Goal: Transaction & Acquisition: Purchase product/service

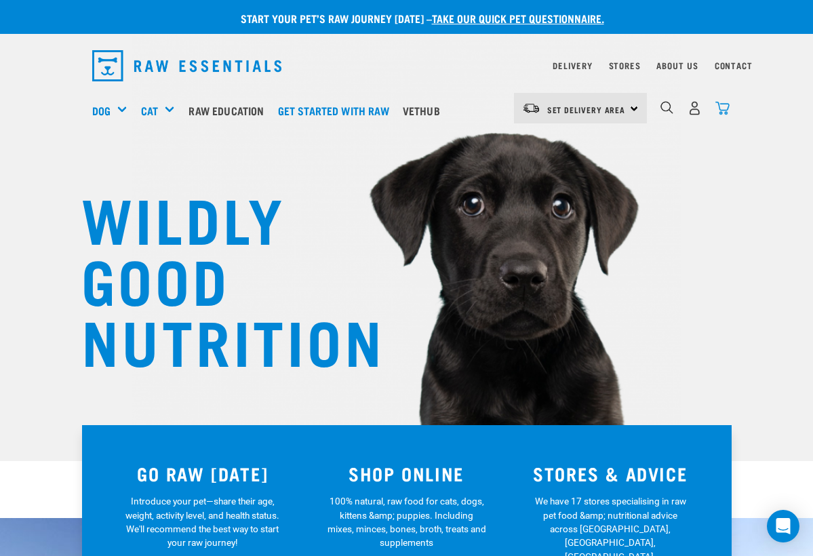
click at [723, 104] on img "dropdown navigation" at bounding box center [722, 108] width 14 height 14
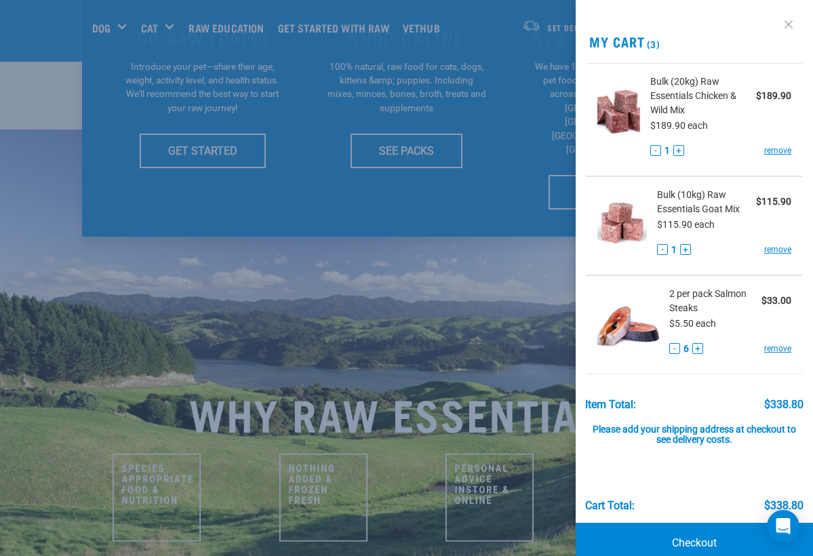
click at [790, 22] on link at bounding box center [788, 25] width 22 height 22
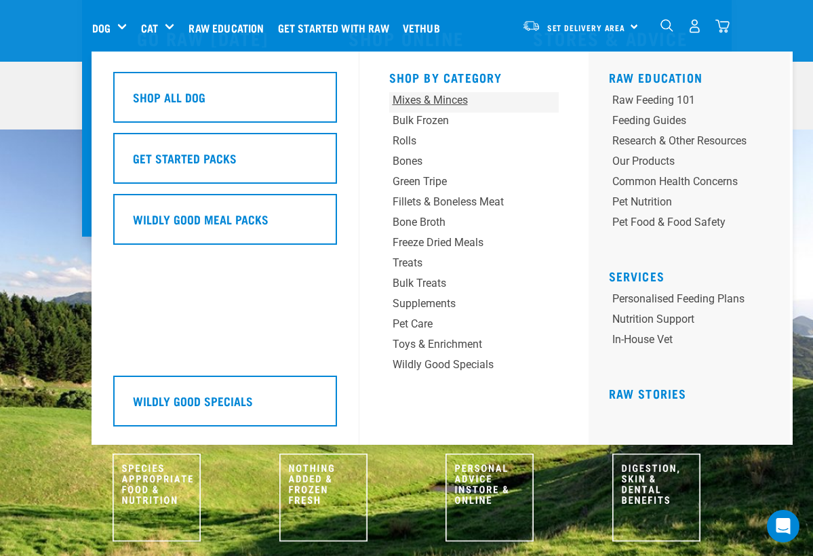
click at [424, 101] on div "Mixes & Minces" at bounding box center [459, 100] width 134 height 16
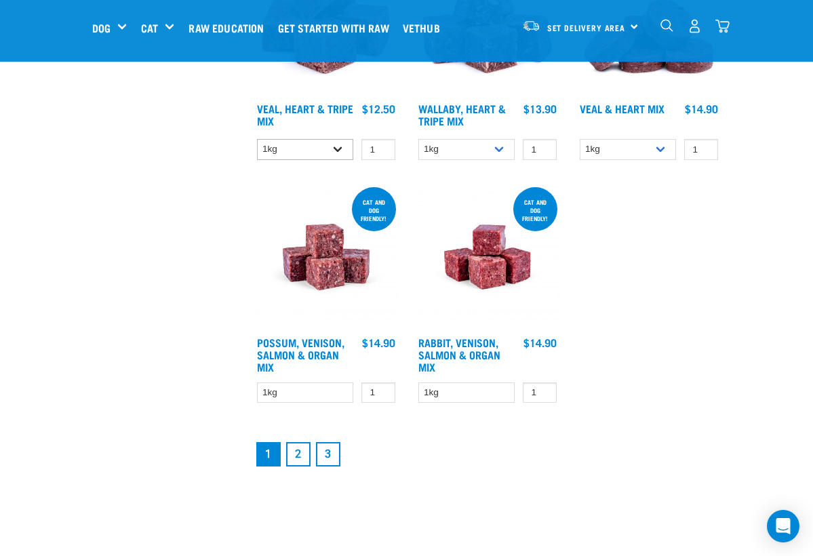
scroll to position [2374, 0]
click at [300, 466] on link "2" at bounding box center [298, 453] width 24 height 24
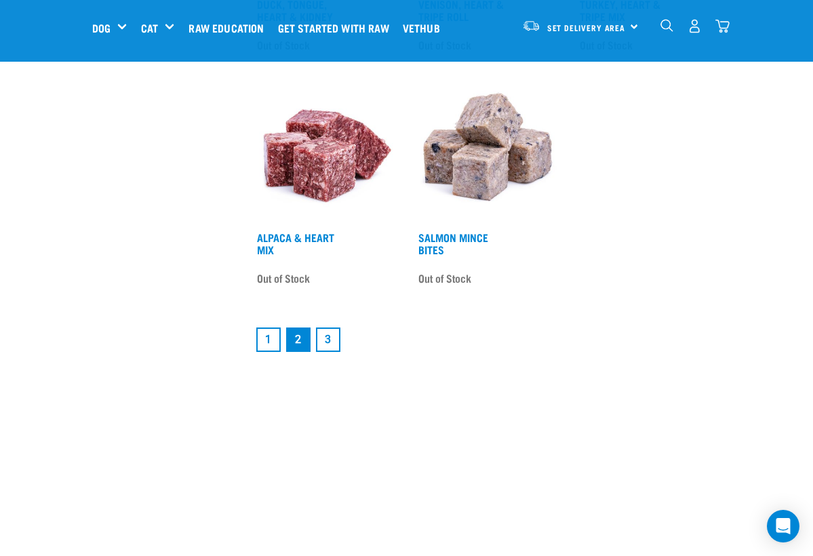
scroll to position [2463, 0]
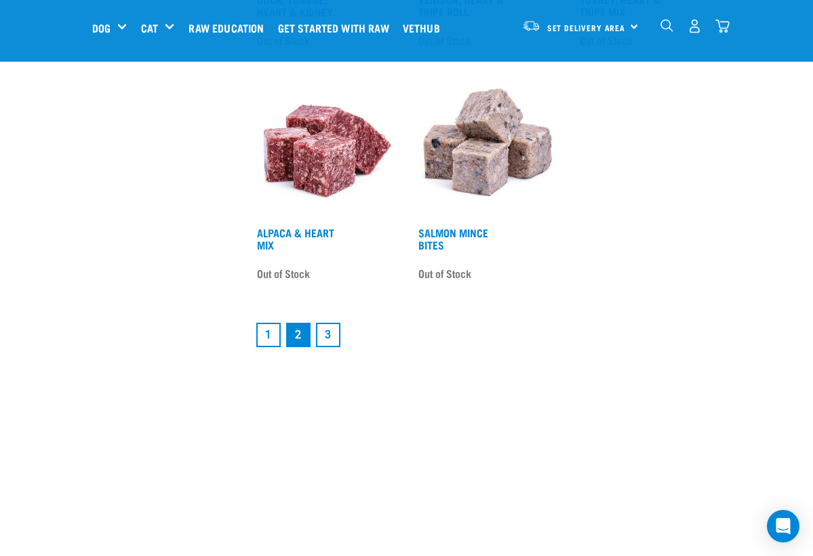
click at [331, 347] on link "3" at bounding box center [328, 335] width 24 height 24
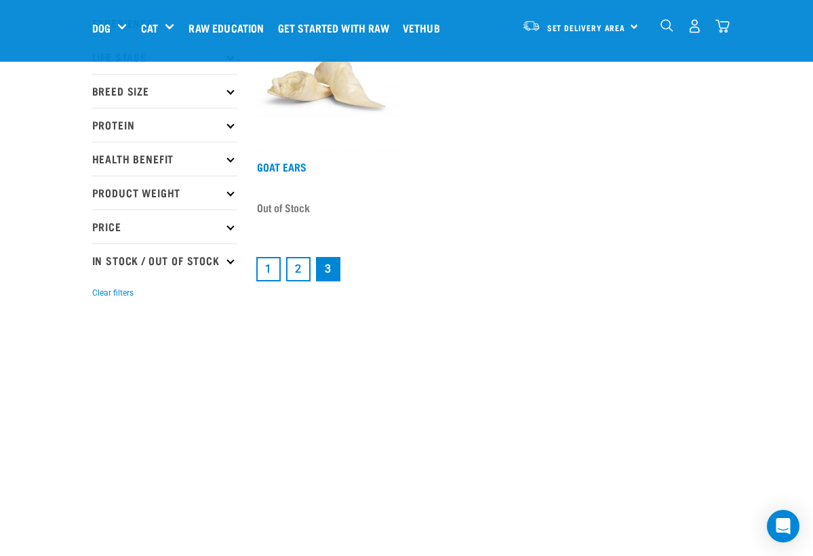
scroll to position [195, 0]
click at [268, 270] on link "1" at bounding box center [268, 268] width 24 height 24
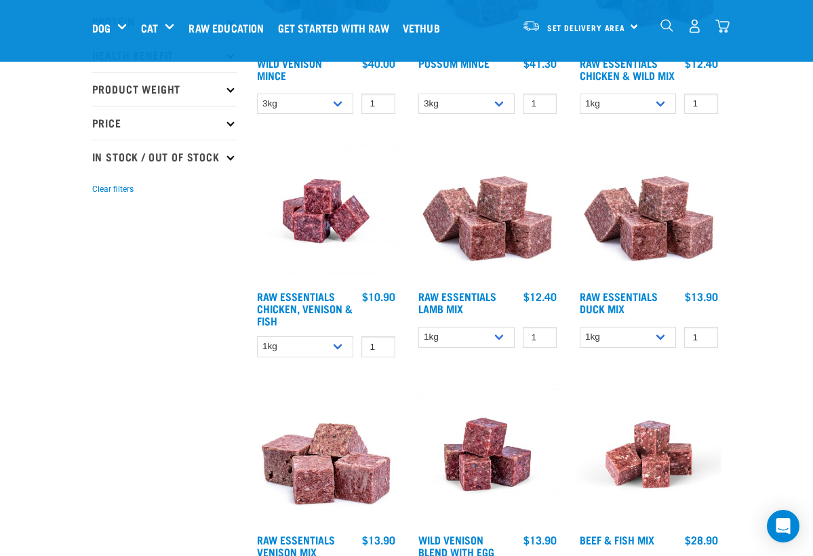
scroll to position [304, 0]
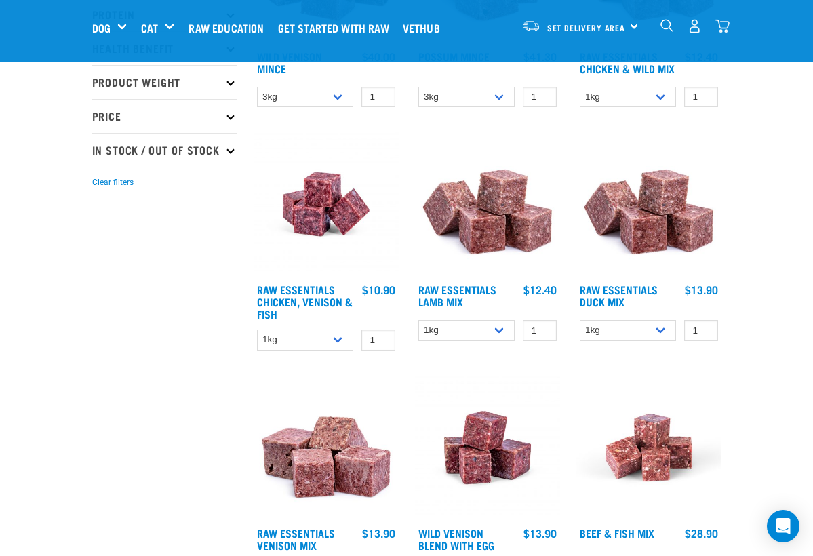
click at [491, 230] on img at bounding box center [487, 204] width 145 height 145
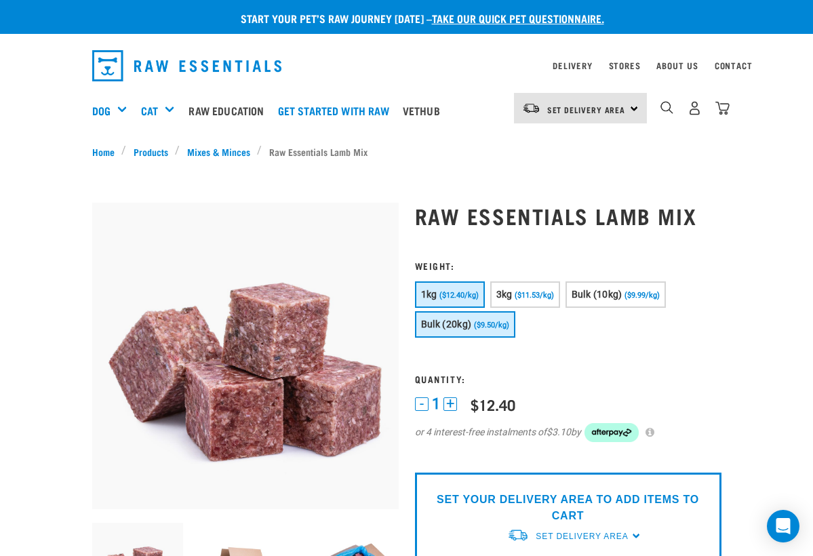
click at [504, 321] on span "($9.50/kg)" at bounding box center [491, 325] width 35 height 9
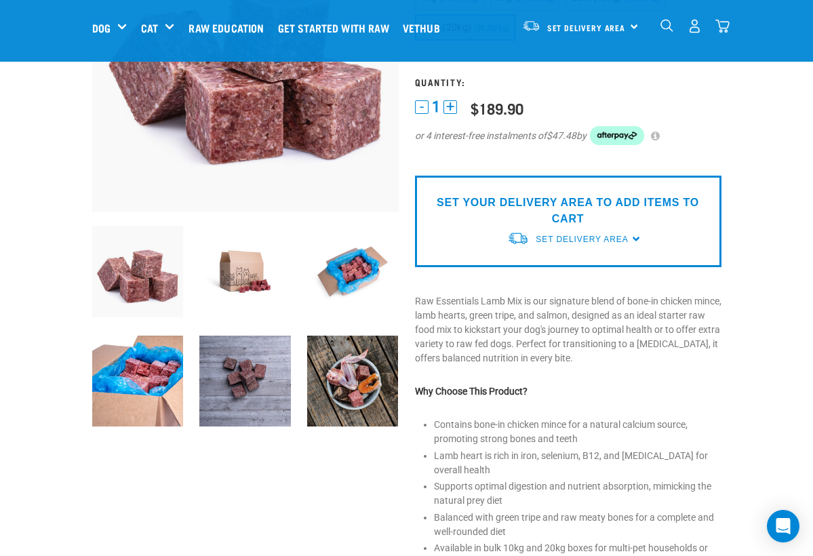
scroll to position [197, 0]
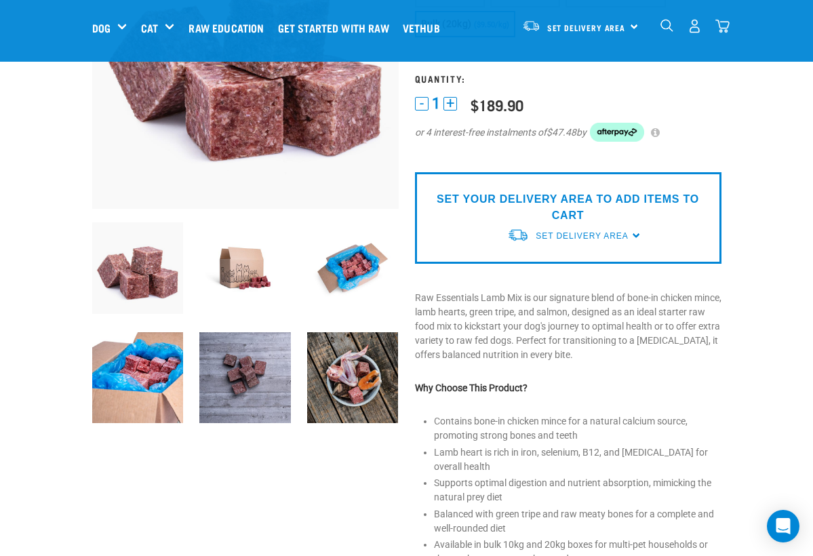
click at [372, 371] on img at bounding box center [353, 378] width 92 height 92
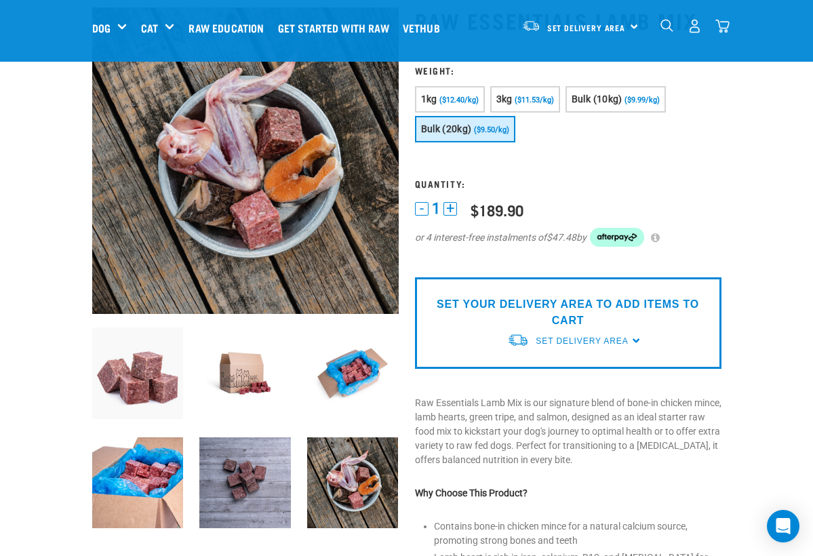
scroll to position [80, 0]
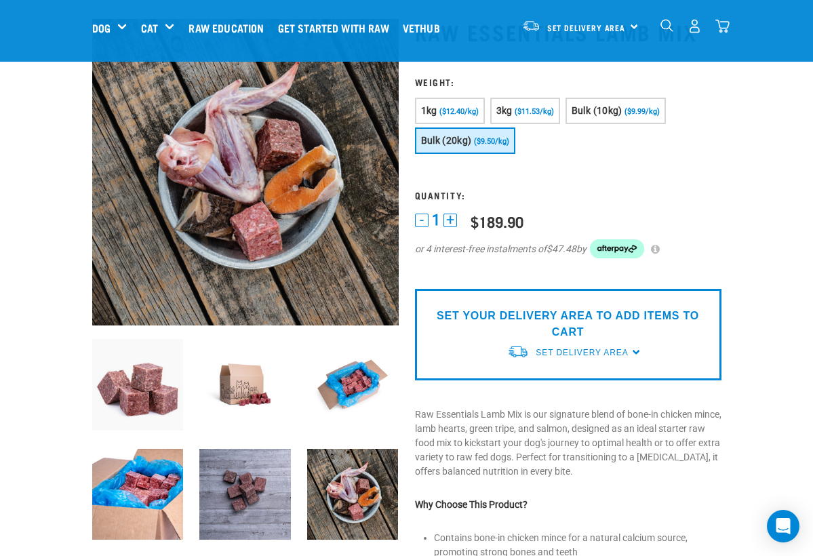
click at [266, 496] on img at bounding box center [245, 495] width 92 height 92
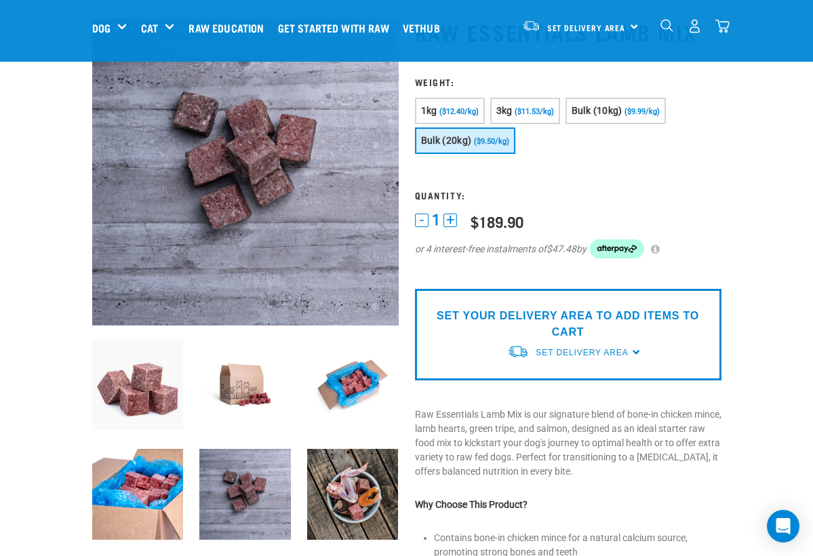
click at [344, 496] on img at bounding box center [353, 495] width 92 height 92
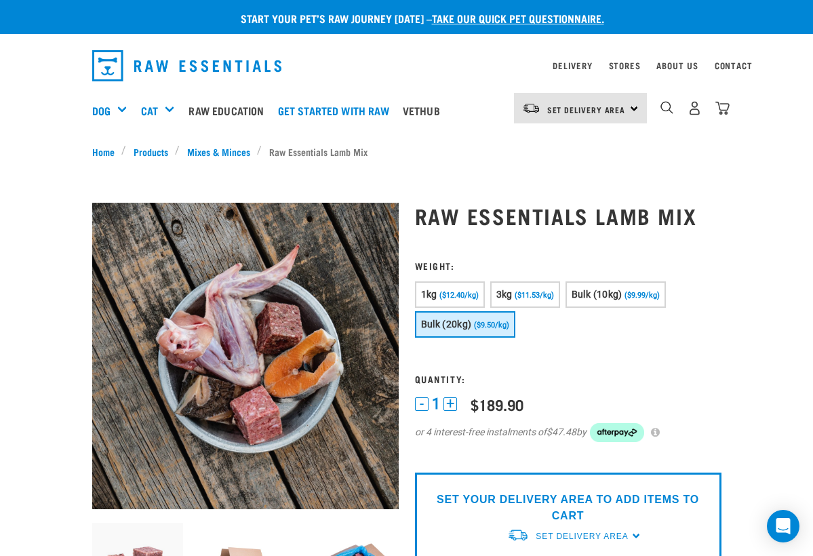
scroll to position [0, 0]
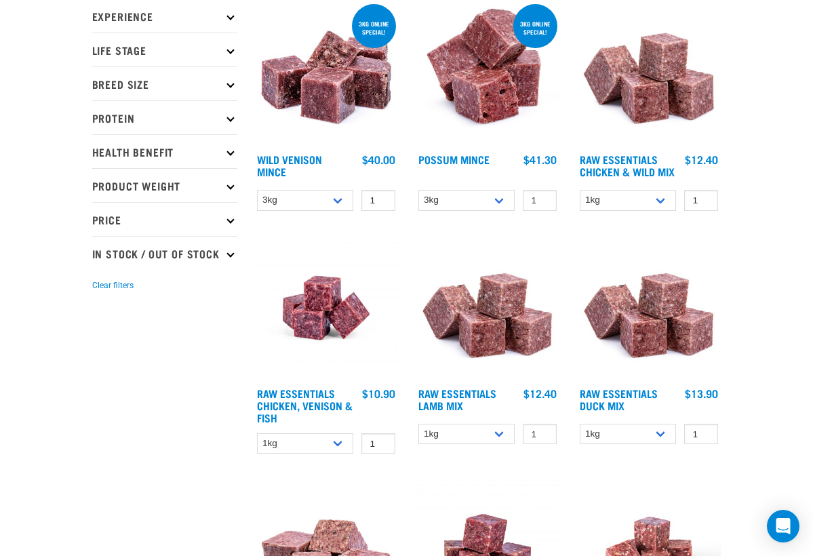
click at [661, 94] on img at bounding box center [648, 73] width 145 height 145
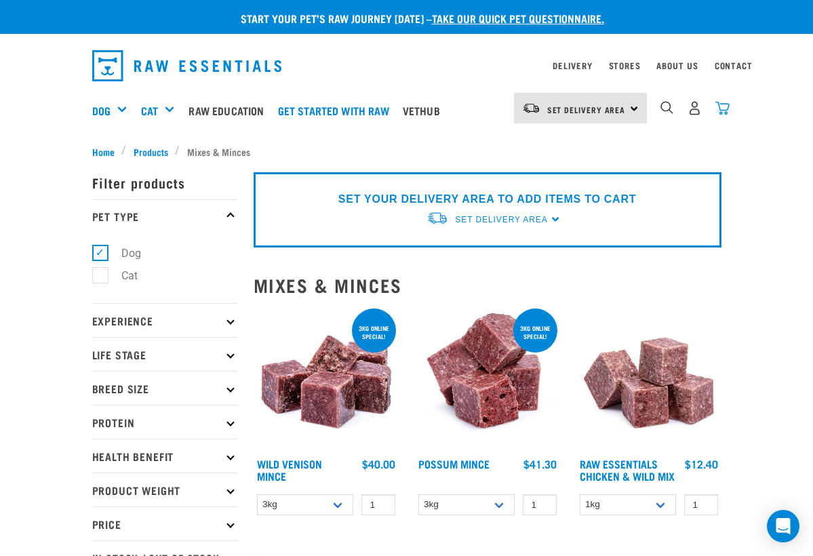
click at [724, 104] on img "dropdown navigation" at bounding box center [722, 108] width 14 height 14
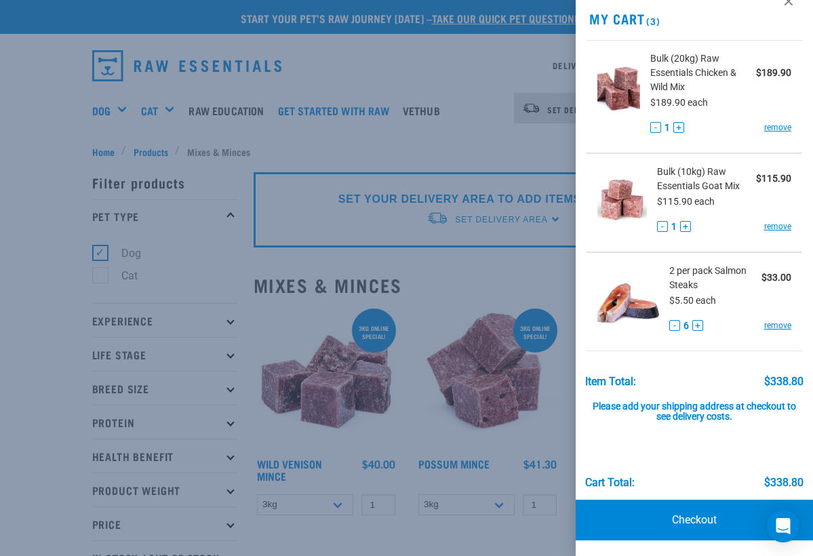
scroll to position [22, 0]
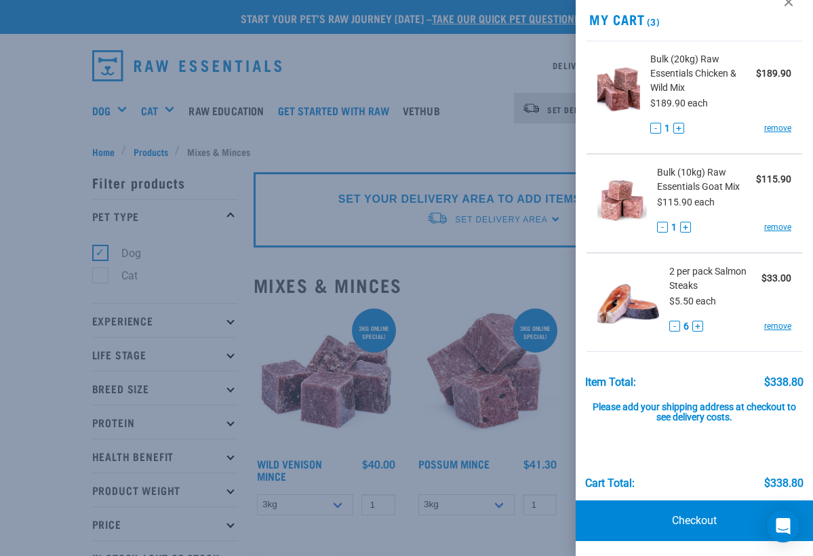
click at [676, 327] on button "-" at bounding box center [674, 326] width 11 height 11
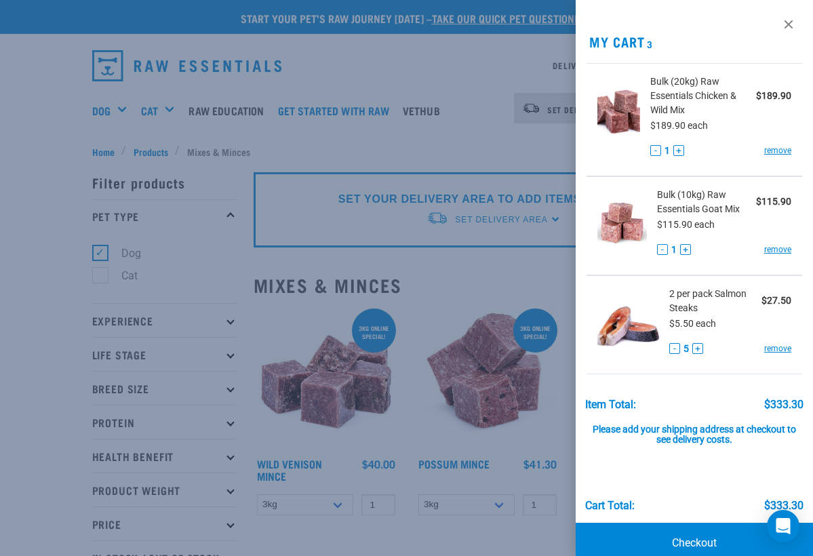
scroll to position [0, 0]
click at [773, 152] on link "remove" at bounding box center [777, 150] width 27 height 12
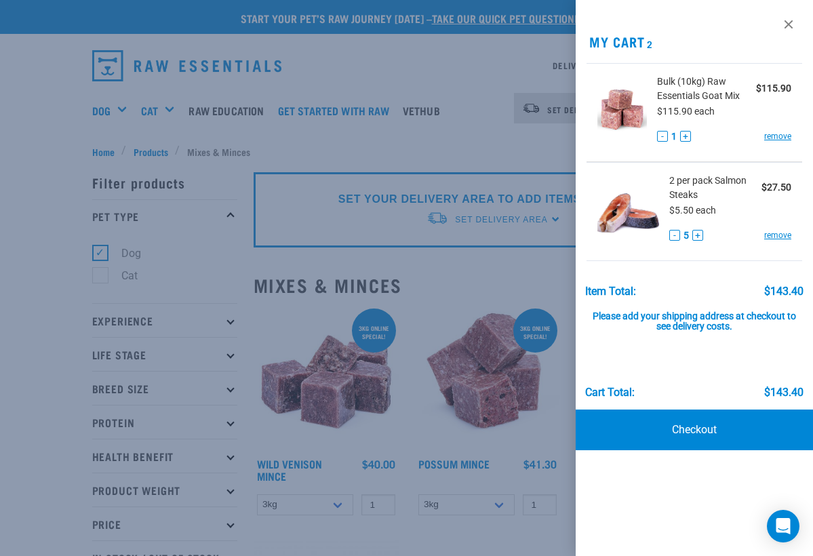
click at [487, 62] on div at bounding box center [406, 278] width 813 height 556
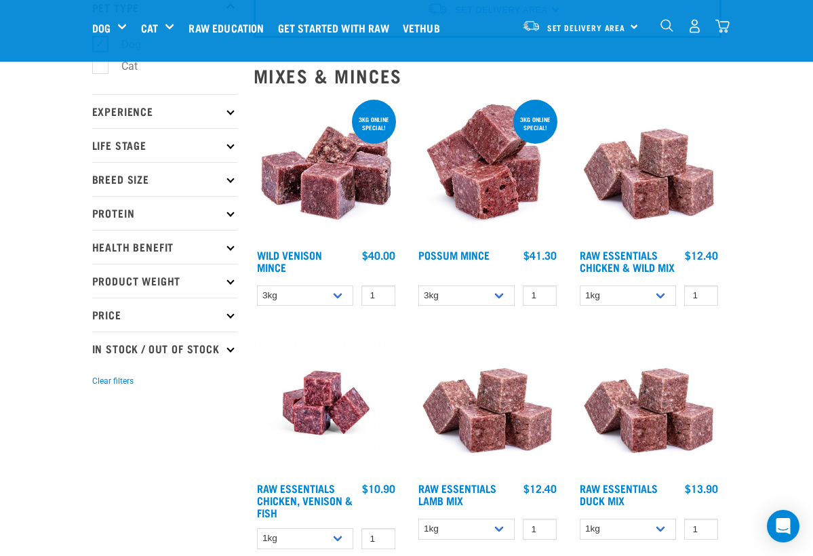
scroll to position [108, 0]
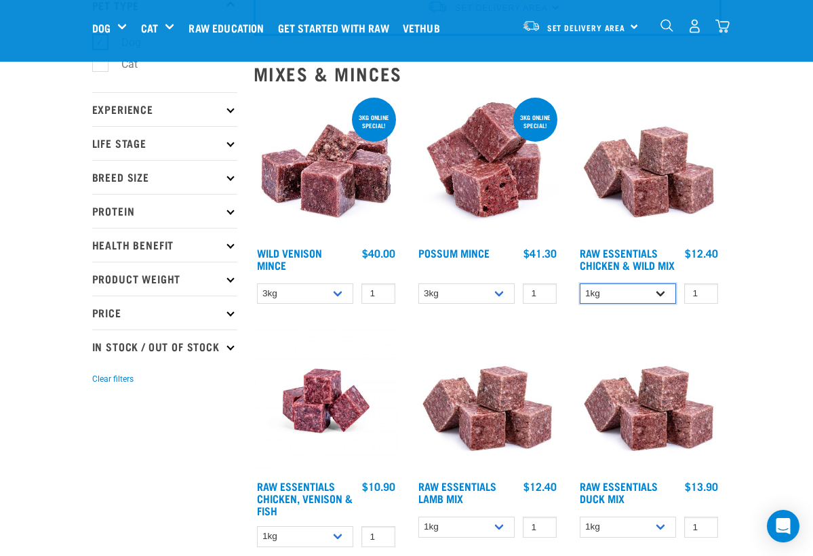
select select "14881"
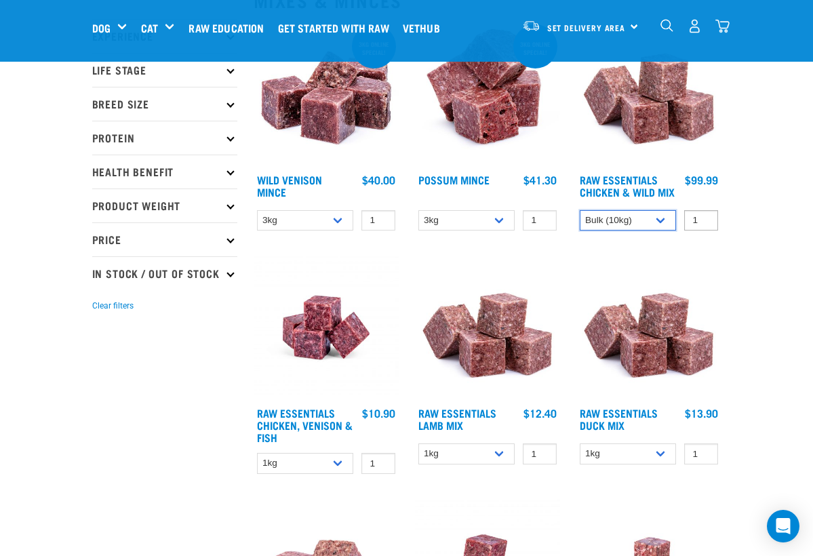
scroll to position [182, 0]
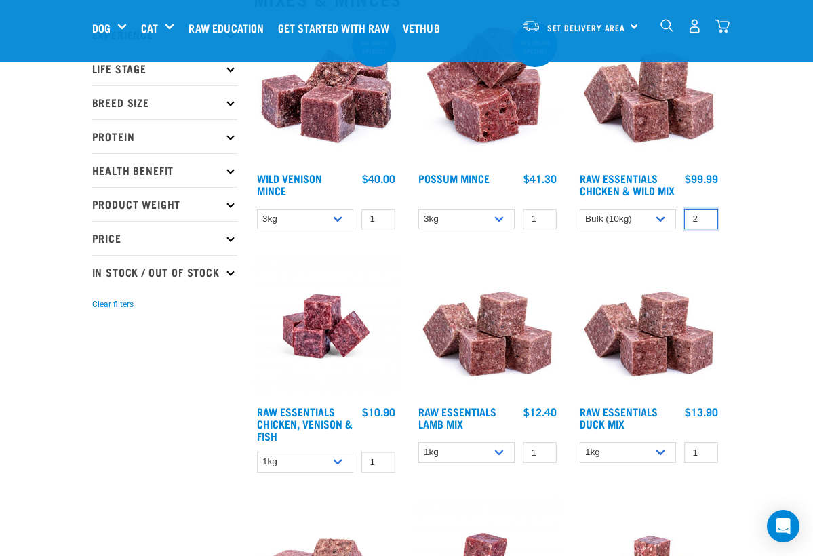
click at [704, 224] on input "2" at bounding box center [701, 219] width 34 height 21
type input "1"
click at [703, 230] on input "1" at bounding box center [701, 219] width 34 height 21
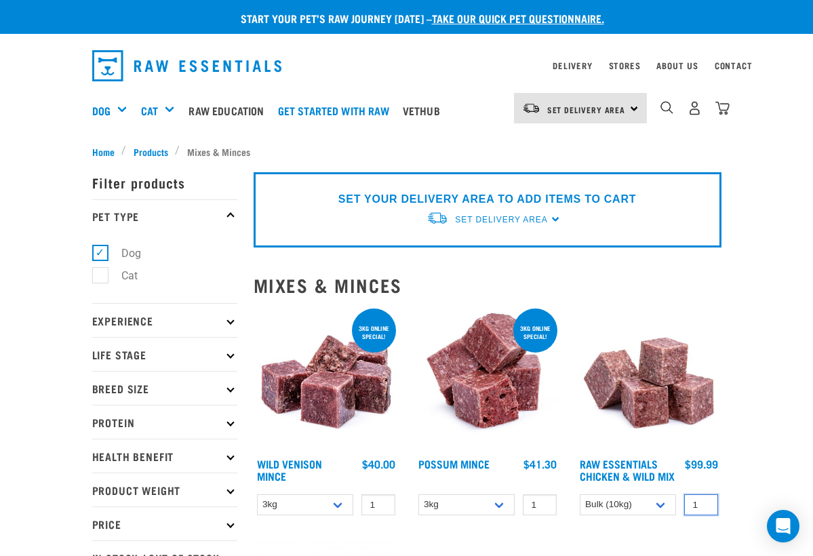
scroll to position [0, 0]
click at [649, 348] on img at bounding box center [648, 378] width 145 height 145
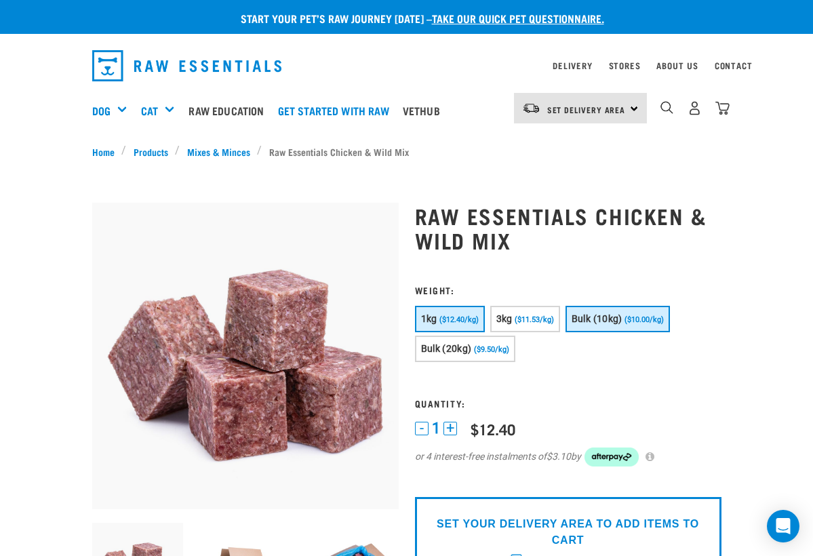
click at [622, 321] on span "Bulk (10kg)" at bounding box center [596, 318] width 51 height 11
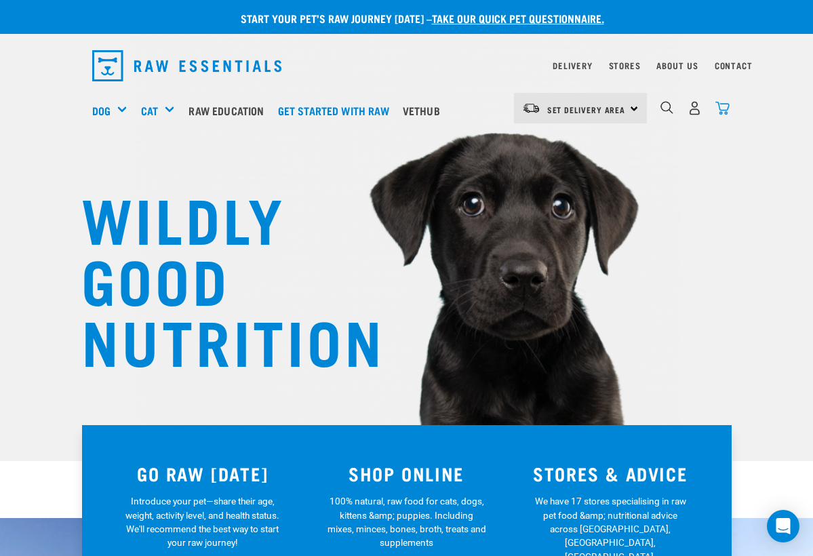
click at [722, 106] on img "dropdown navigation" at bounding box center [722, 108] width 14 height 14
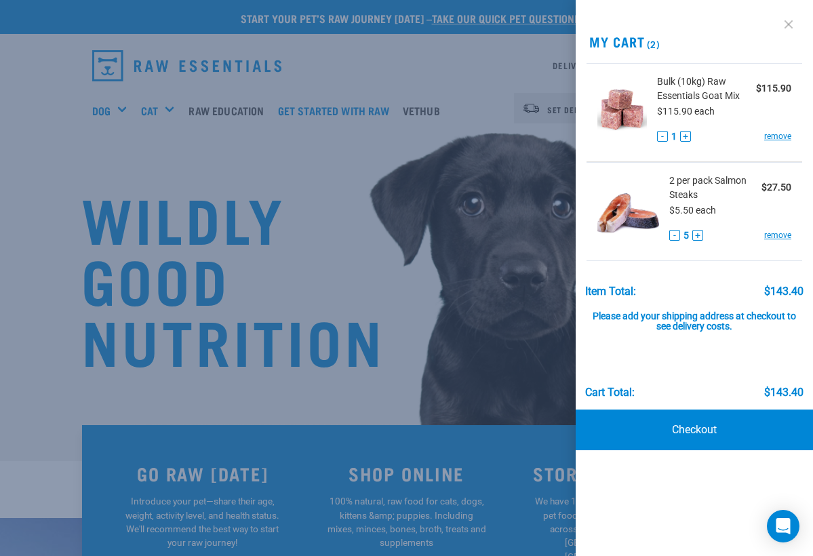
click at [789, 20] on link at bounding box center [788, 25] width 22 height 22
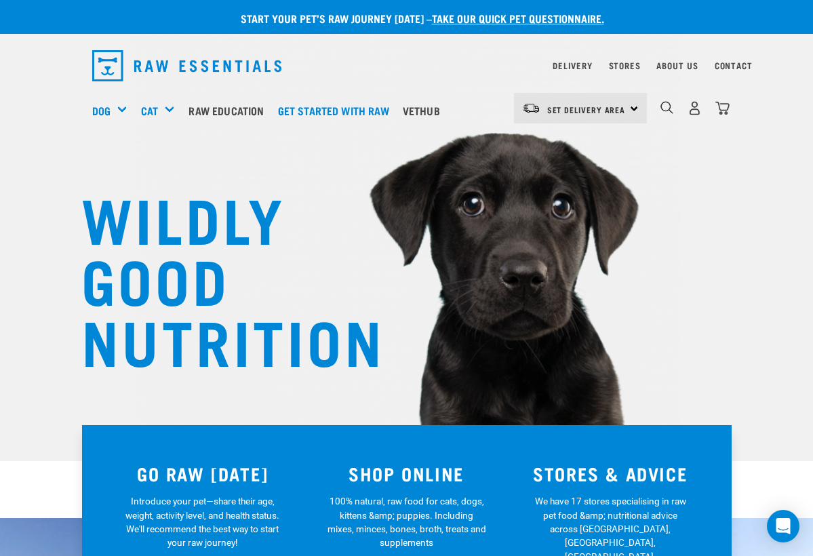
click at [688, 211] on div "WILDLY GOOD NUTRITION" at bounding box center [406, 230] width 813 height 461
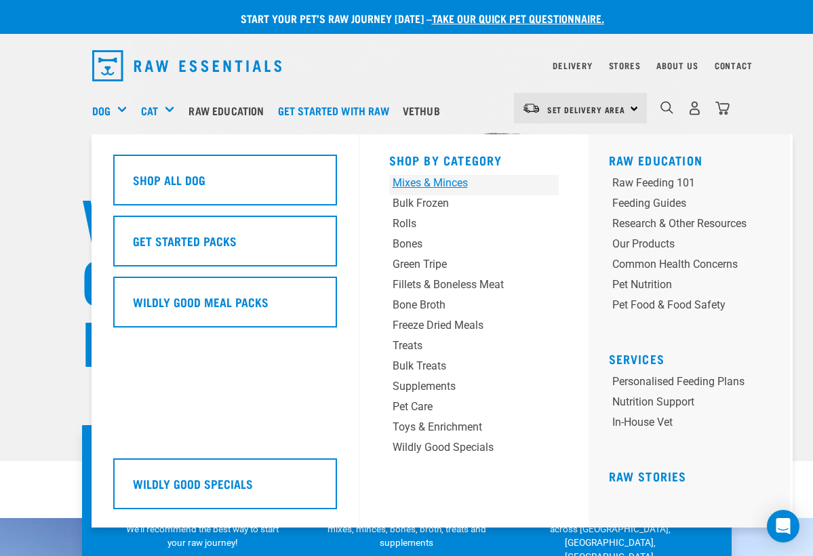
click at [403, 182] on div "Mixes & Minces" at bounding box center [459, 183] width 134 height 16
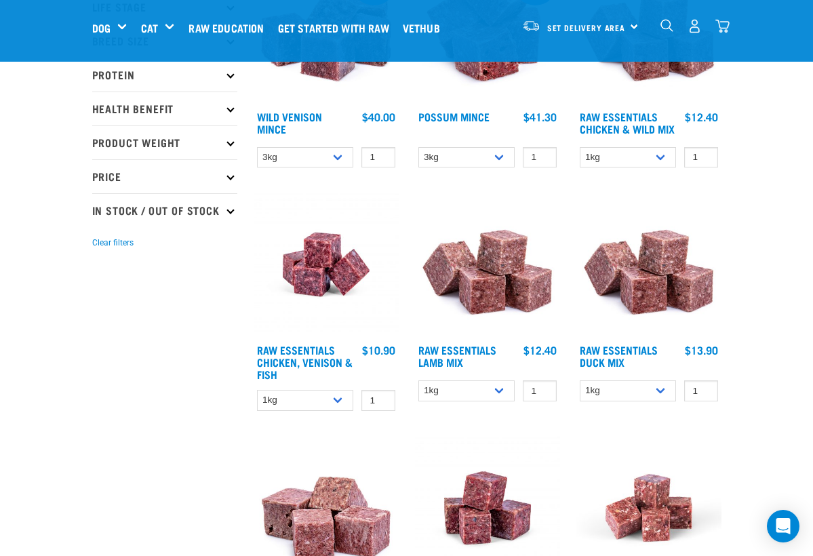
scroll to position [247, 0]
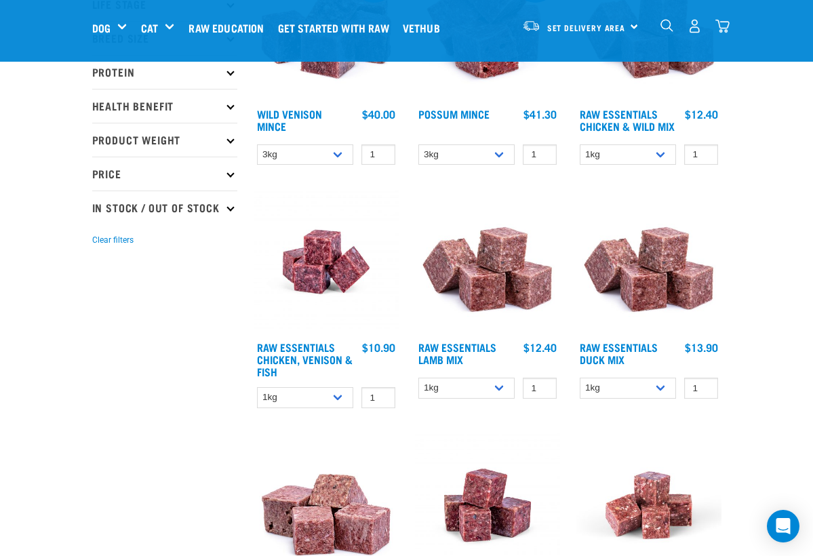
click at [489, 285] on img at bounding box center [487, 261] width 145 height 145
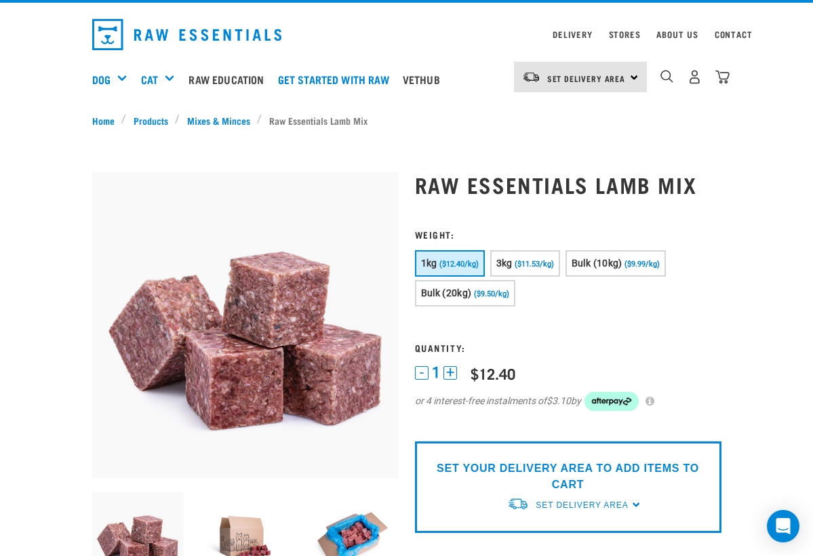
scroll to position [31, 0]
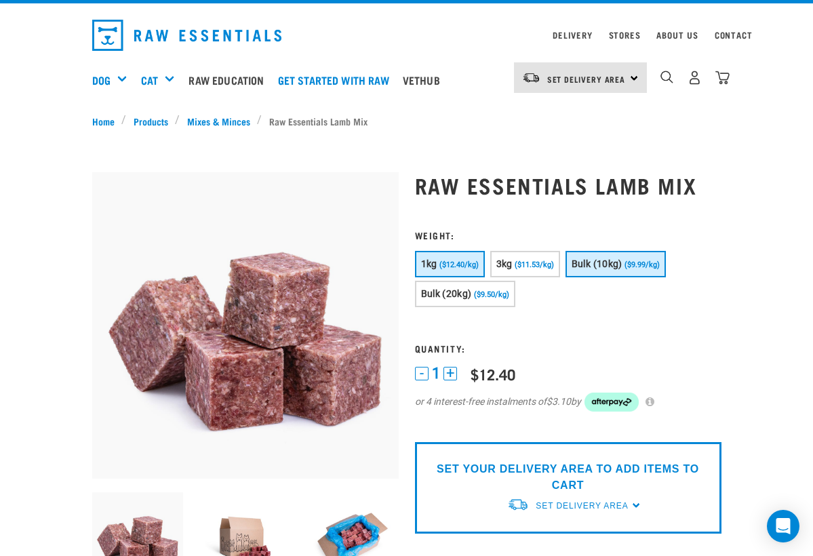
click at [622, 260] on span "Bulk (10kg)" at bounding box center [596, 263] width 51 height 11
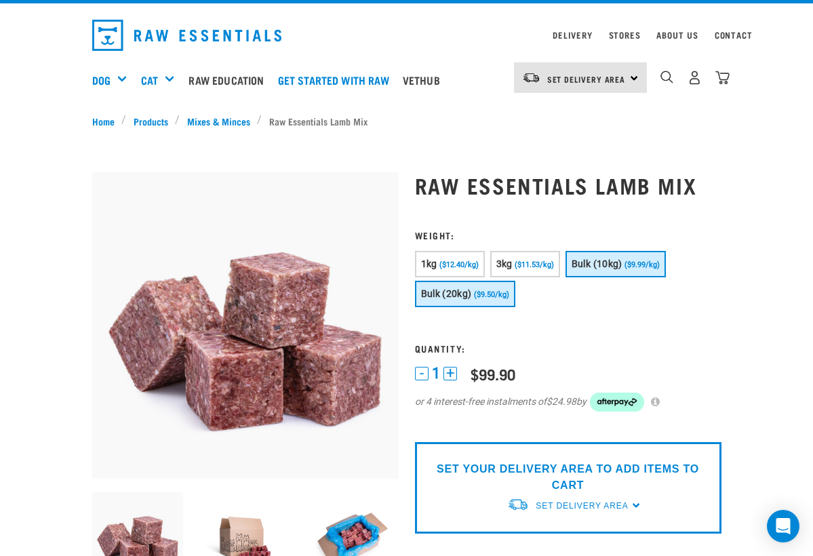
click at [496, 295] on span "($9.50/kg)" at bounding box center [491, 294] width 35 height 9
click at [656, 264] on span "($9.99/kg)" at bounding box center [641, 264] width 35 height 9
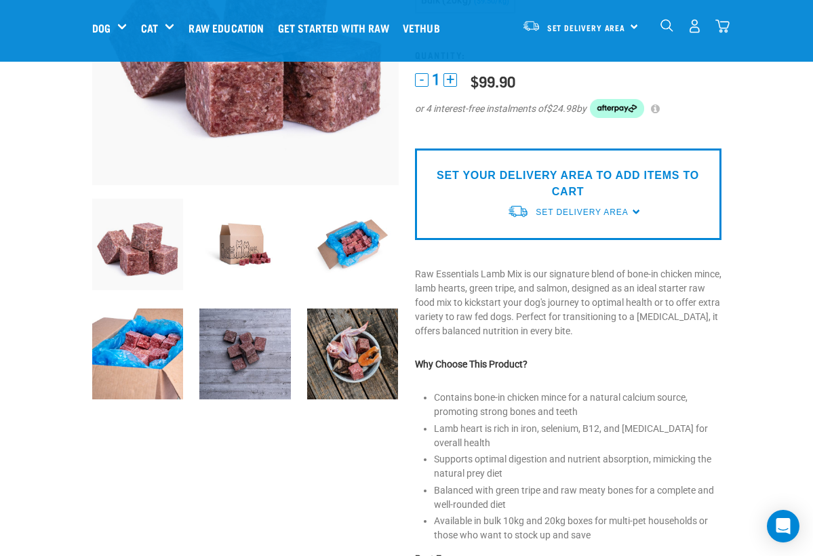
scroll to position [219, 0]
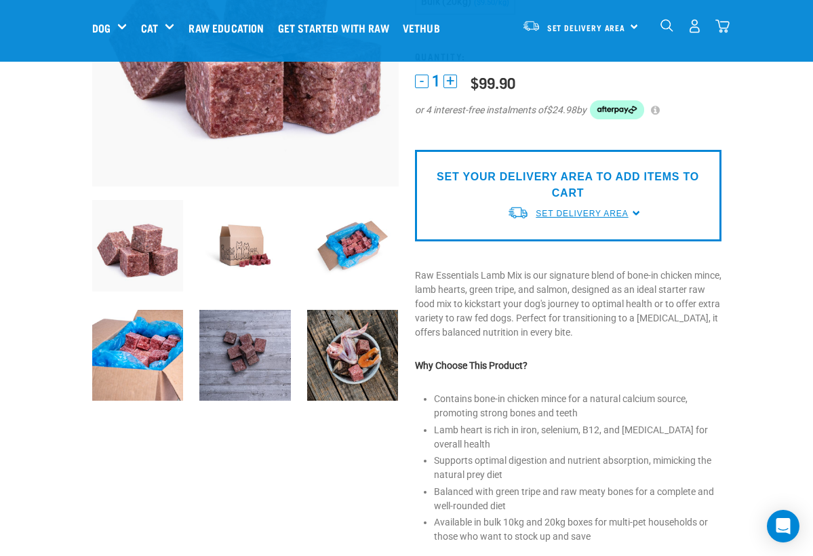
click at [595, 215] on span "Set Delivery Area" at bounding box center [582, 213] width 92 height 9
click at [571, 239] on link "[GEOGRAPHIC_DATA]" at bounding box center [574, 245] width 135 height 22
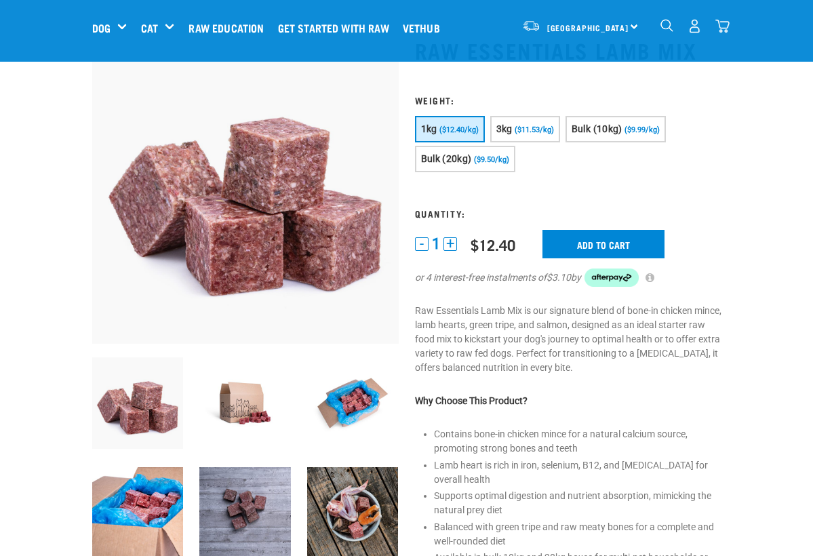
scroll to position [61, 0]
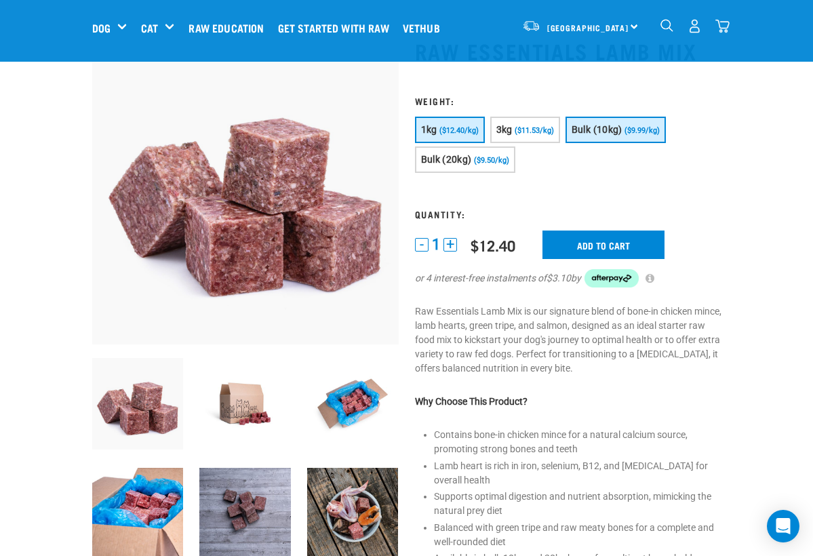
click at [622, 129] on span "Bulk (10kg)" at bounding box center [596, 129] width 51 height 11
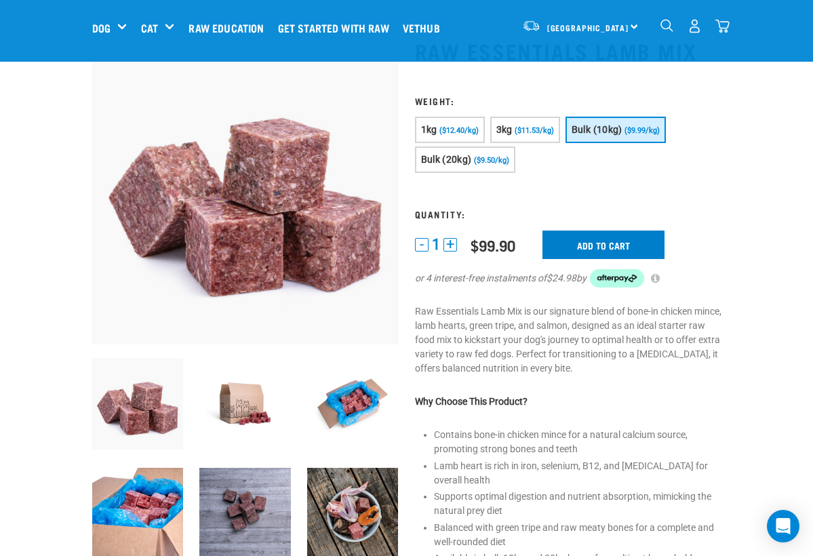
click at [618, 245] on input "Add to cart" at bounding box center [603, 244] width 122 height 28
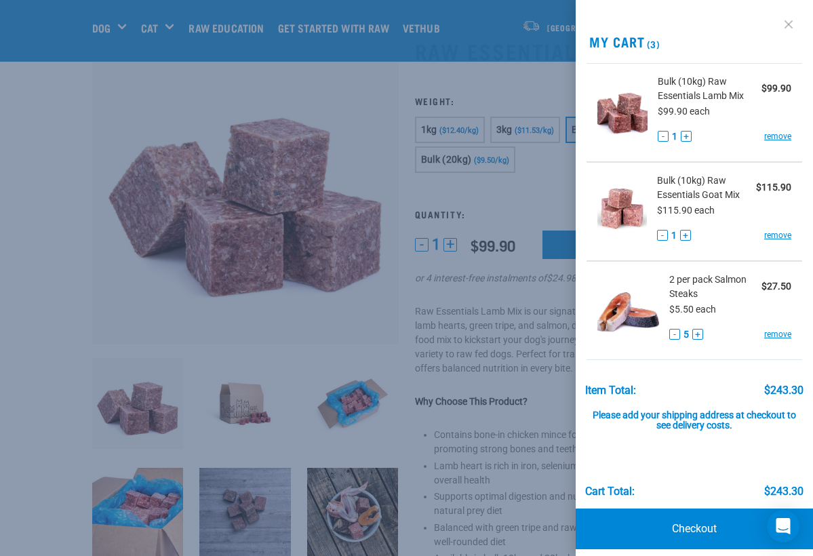
click at [787, 24] on link at bounding box center [788, 25] width 22 height 22
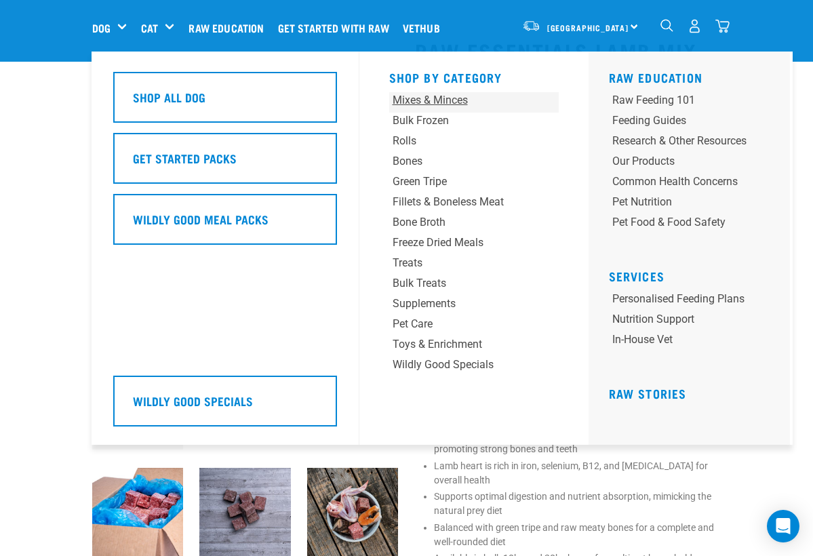
click at [453, 98] on div "Mixes & Minces" at bounding box center [459, 100] width 134 height 16
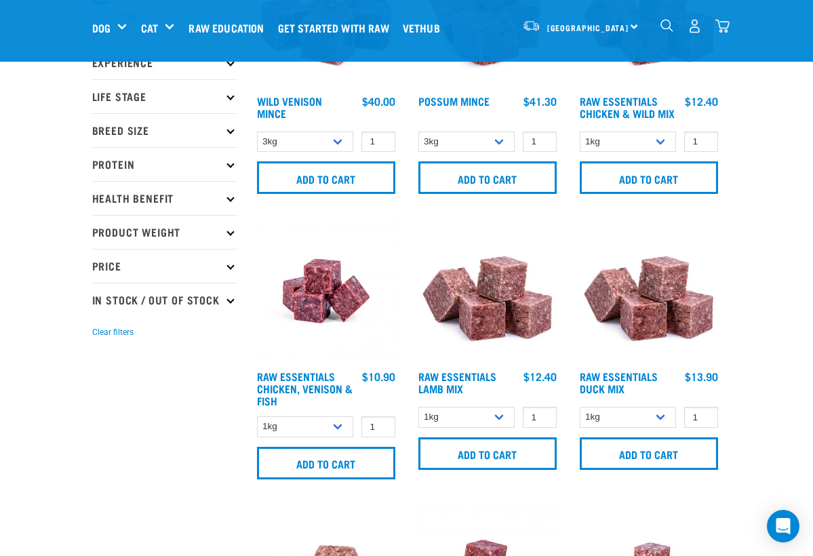
scroll to position [155, 0]
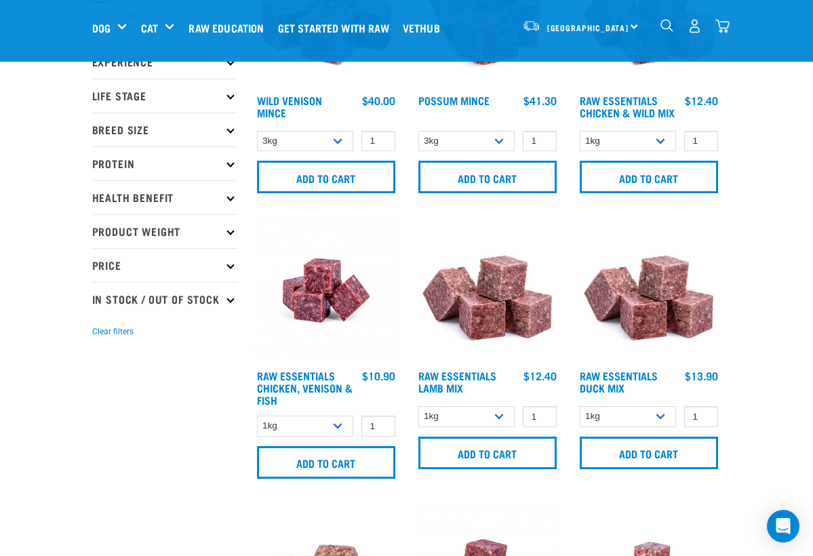
click at [328, 303] on img at bounding box center [326, 290] width 145 height 145
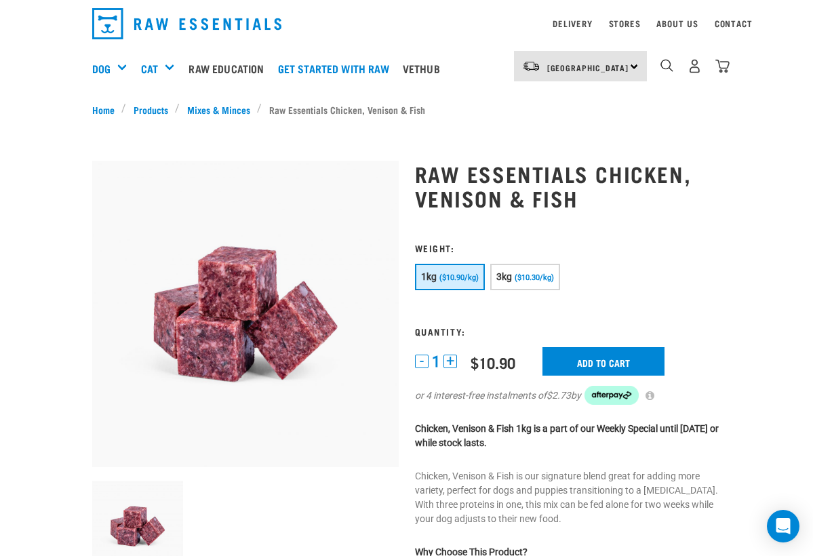
scroll to position [55, 0]
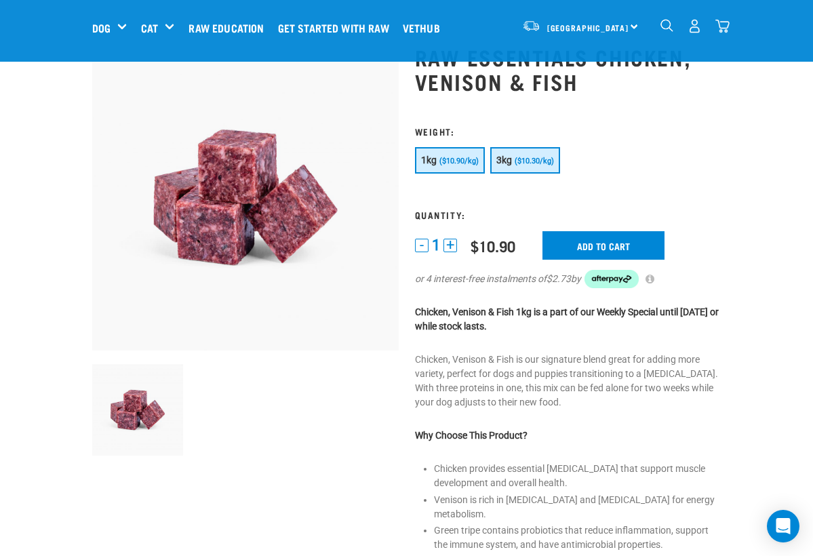
click at [546, 163] on span "($10.30/kg)" at bounding box center [533, 161] width 39 height 9
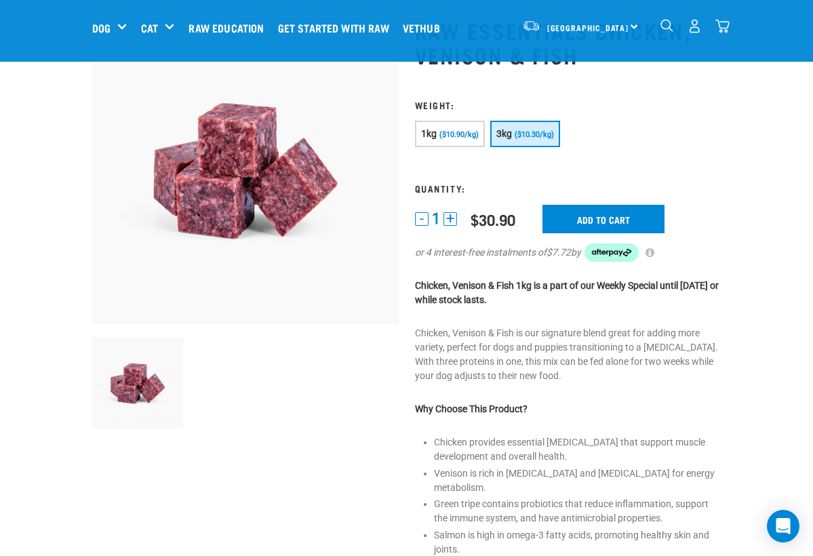
scroll to position [77, 0]
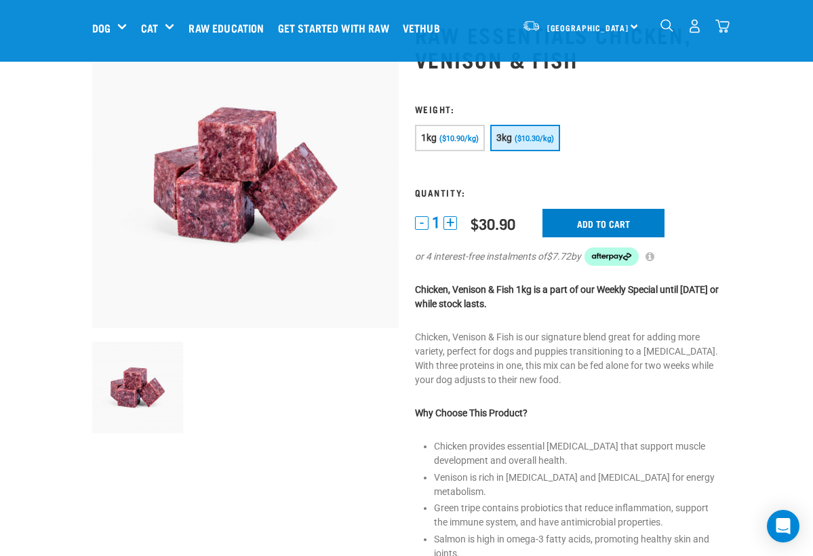
click at [599, 219] on input "Add to cart" at bounding box center [603, 223] width 122 height 28
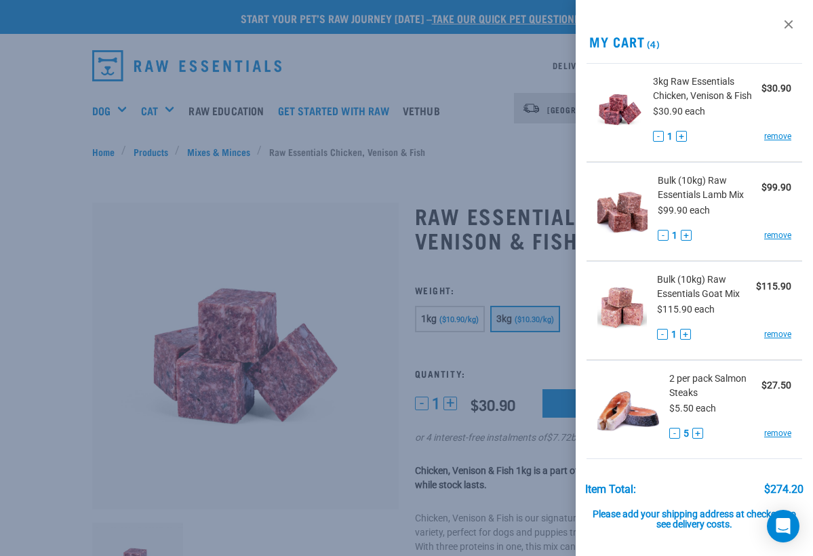
scroll to position [0, 0]
click at [791, 21] on link at bounding box center [788, 25] width 22 height 22
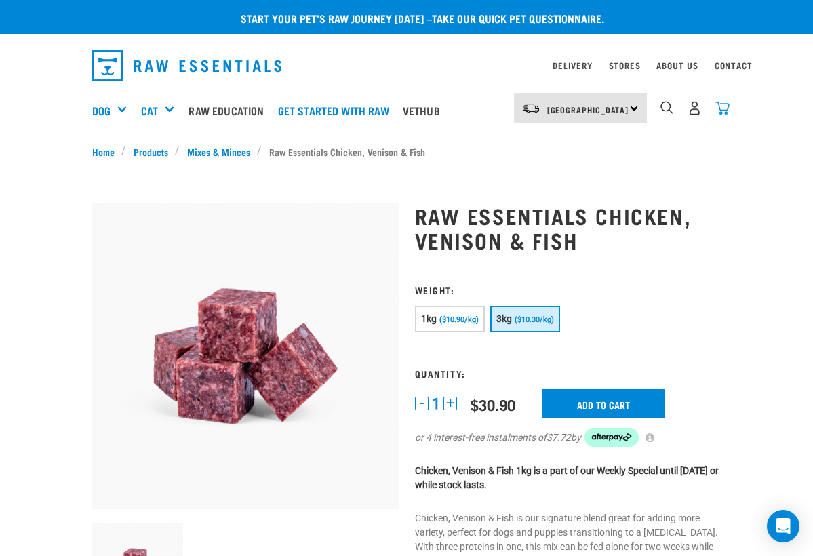
click at [726, 105] on img "dropdown navigation" at bounding box center [722, 108] width 14 height 14
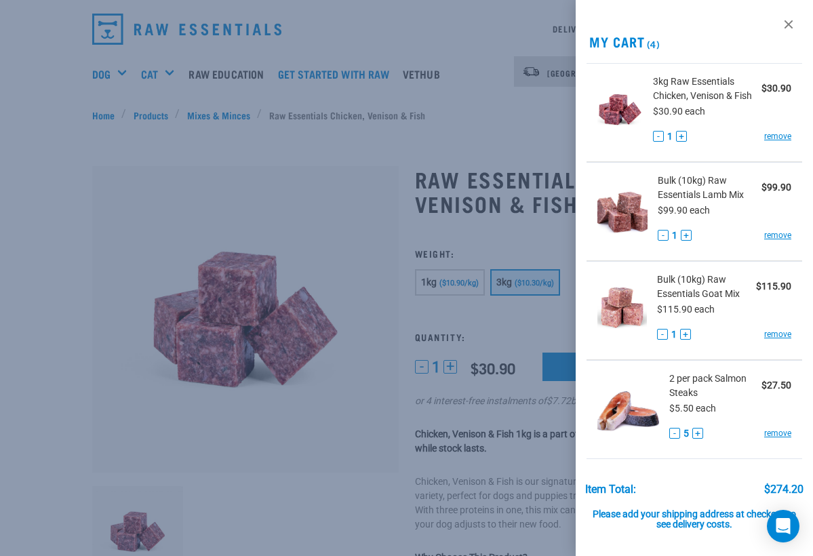
scroll to position [38, 0]
click at [487, 127] on div at bounding box center [406, 278] width 813 height 556
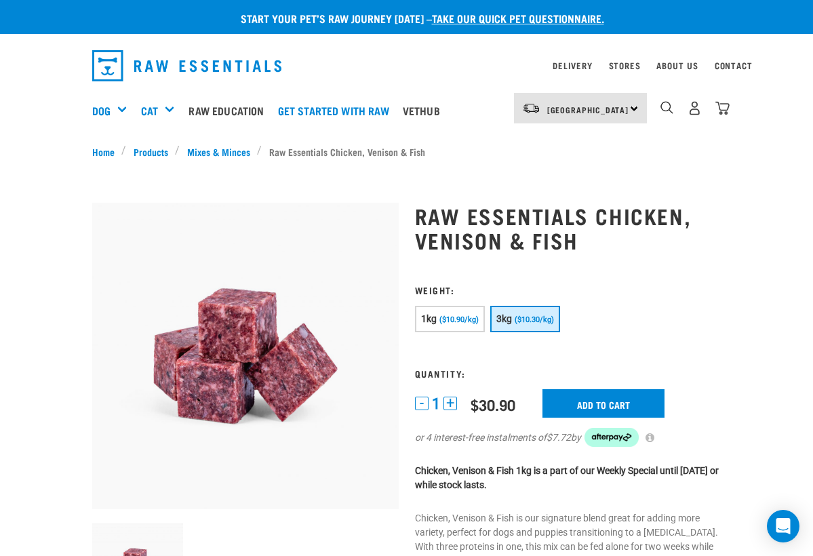
scroll to position [0, 0]
click at [723, 110] on img "dropdown navigation" at bounding box center [722, 108] width 14 height 14
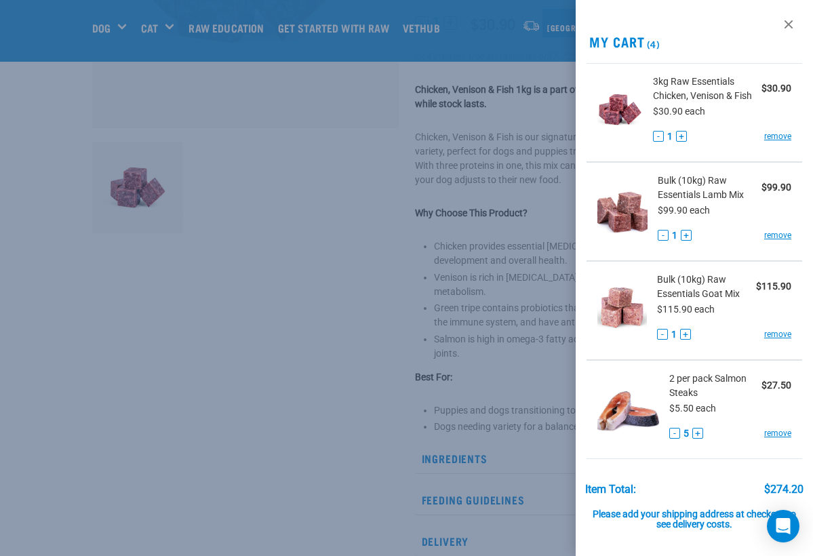
scroll to position [-1, 0]
click at [301, 258] on div at bounding box center [406, 278] width 813 height 556
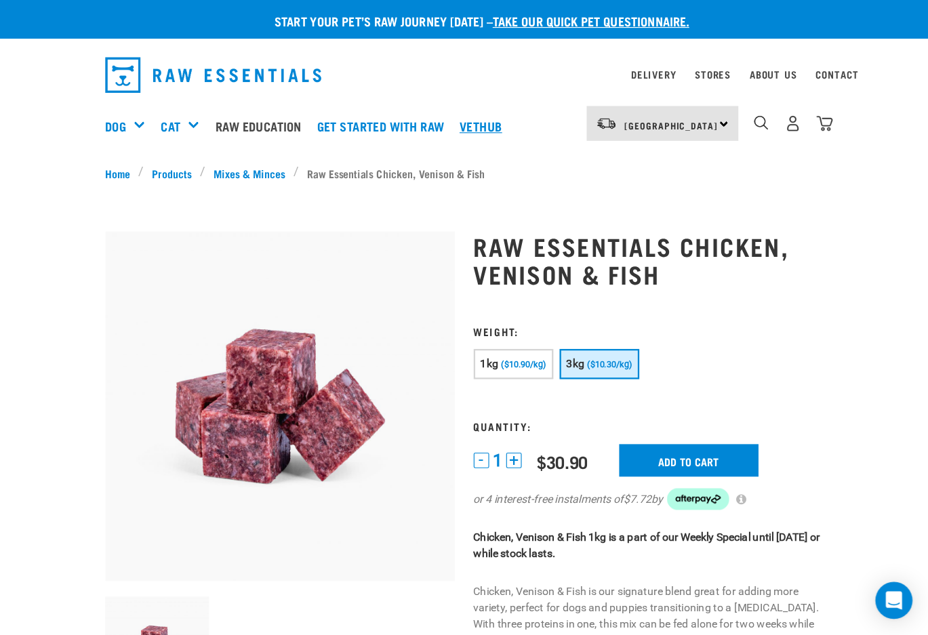
scroll to position [0, 0]
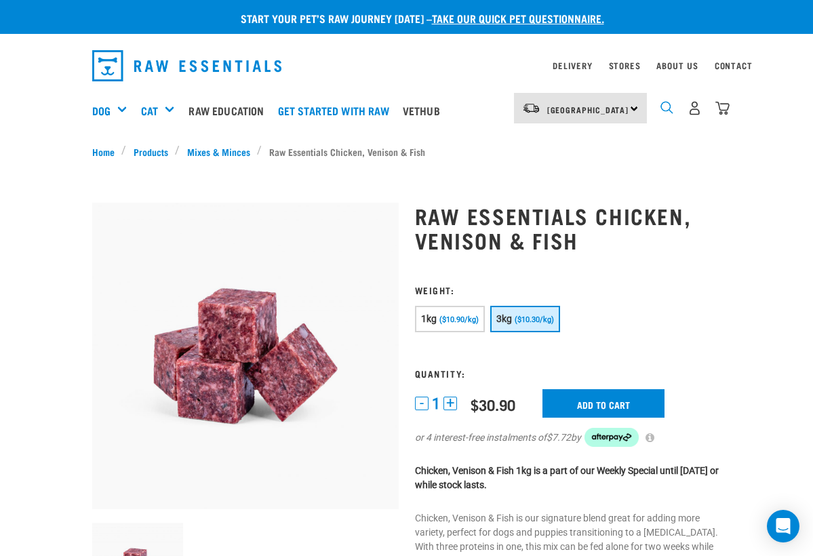
click at [664, 101] on img "dropdown navigation" at bounding box center [666, 107] width 13 height 13
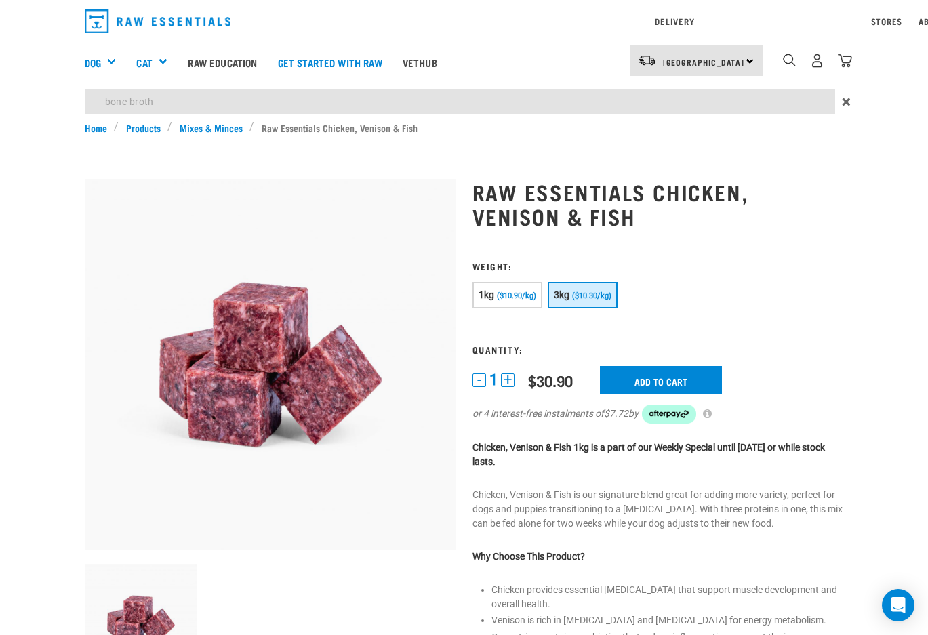
type input "bone broth"
click at [108, 62] on div "Delivery Stores About Us Contact North Island" at bounding box center [464, 60] width 928 height 121
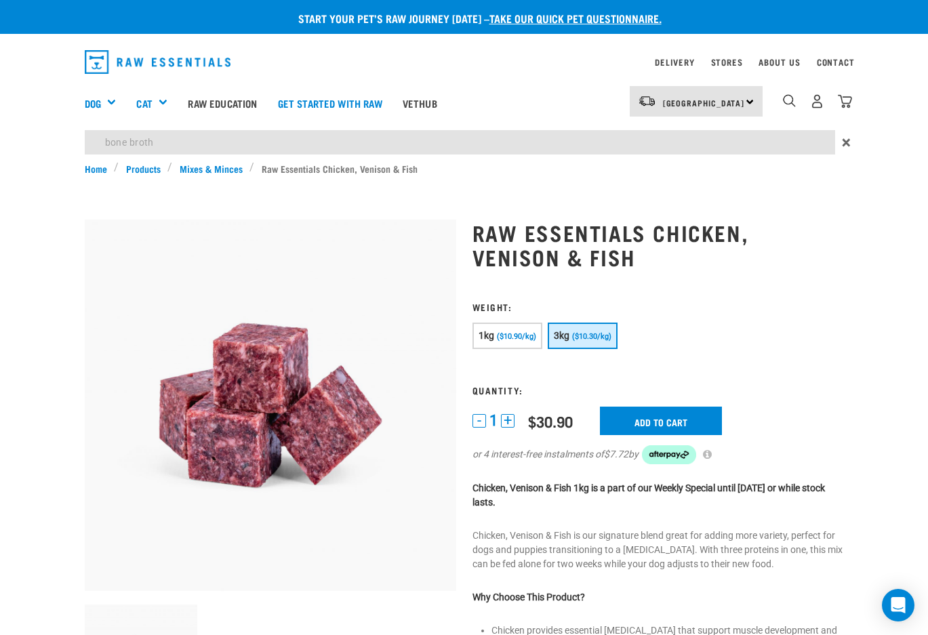
click at [85, 64] on img "dropdown navigation" at bounding box center [158, 62] width 146 height 24
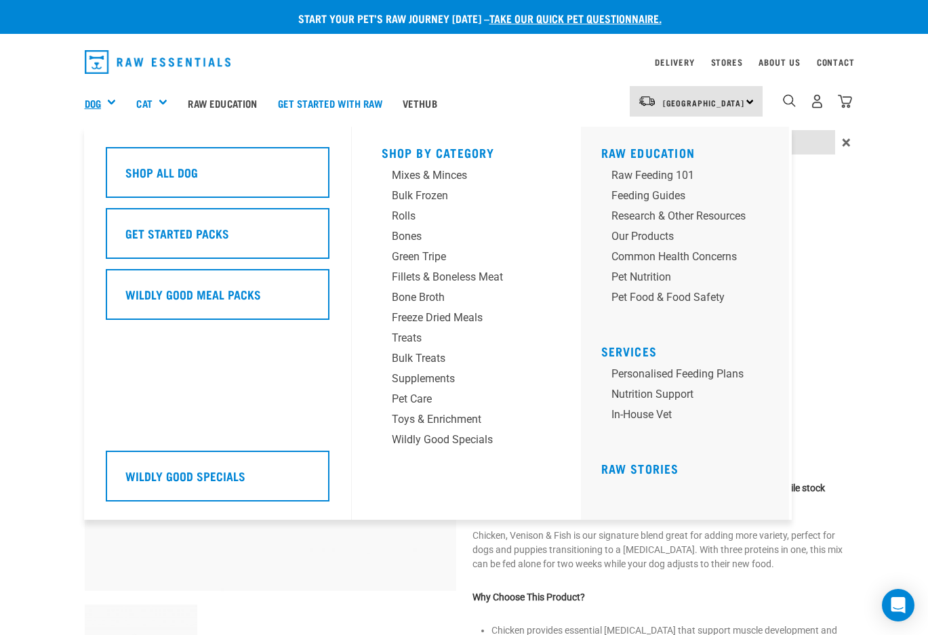
click at [89, 103] on link "Dog" at bounding box center [93, 104] width 16 height 16
click at [414, 295] on div "Bone Broth" at bounding box center [455, 297] width 127 height 16
click at [411, 294] on div "Bone Broth" at bounding box center [455, 297] width 127 height 16
click at [409, 296] on div "Bone Broth" at bounding box center [455, 297] width 127 height 16
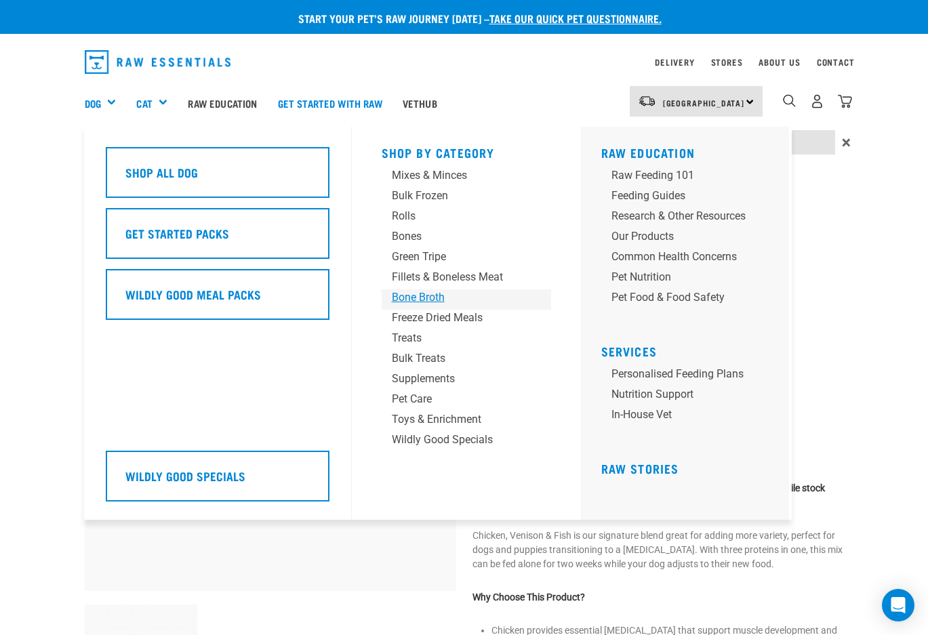
click at [409, 296] on div "Bone Broth" at bounding box center [455, 297] width 127 height 16
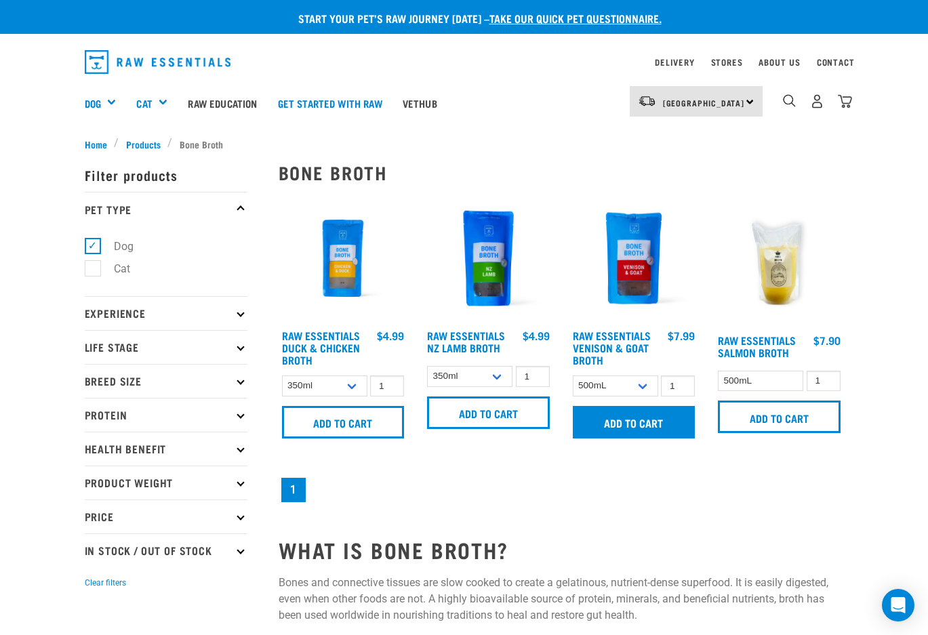
click at [653, 439] on input "Add to cart" at bounding box center [634, 422] width 123 height 33
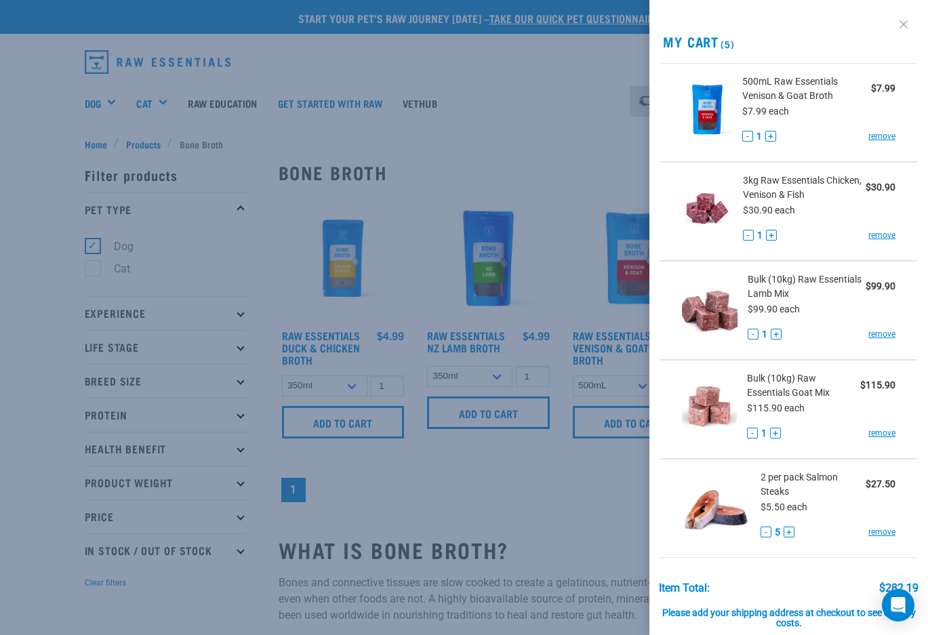
click at [907, 21] on link at bounding box center [904, 25] width 22 height 22
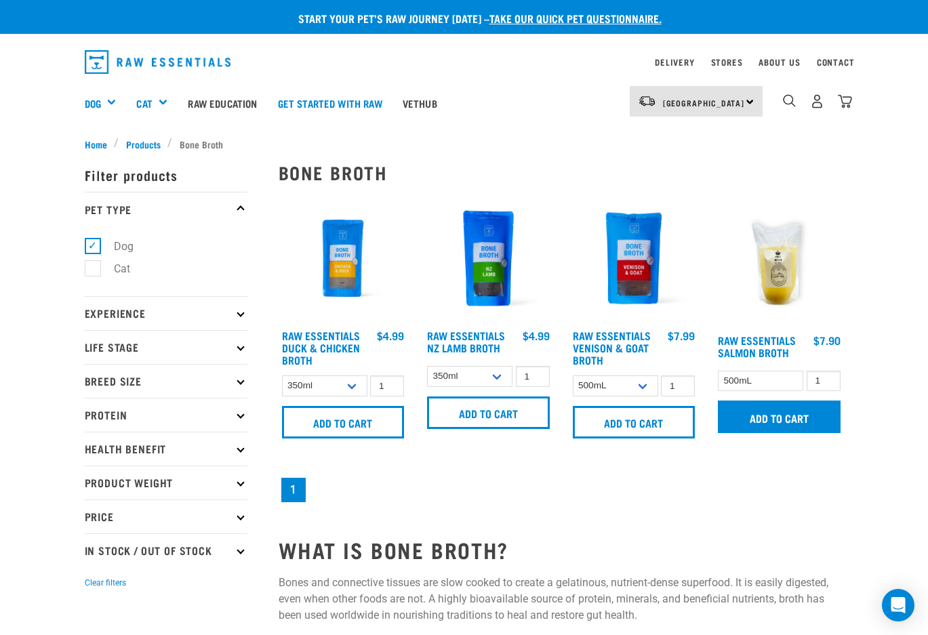
click at [797, 422] on input "Add to cart" at bounding box center [779, 417] width 123 height 33
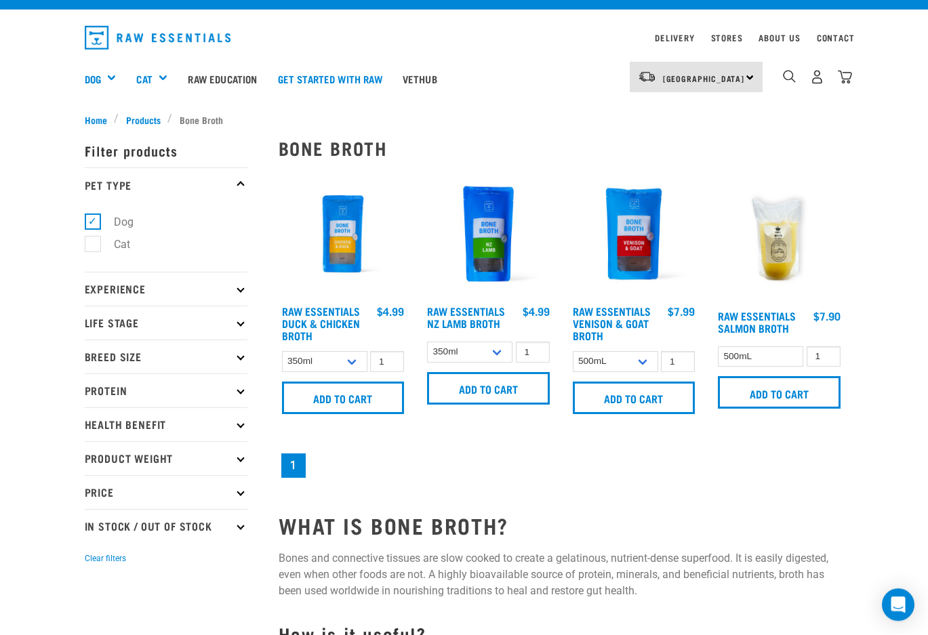
scroll to position [37, 0]
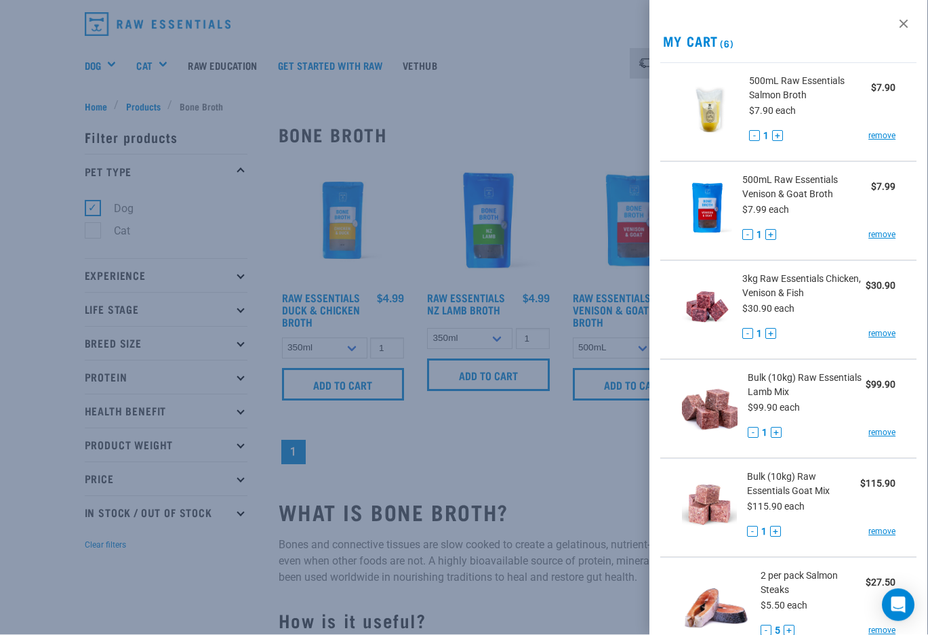
click at [843, 63] on ul "500mL Raw Essentials Salmon Broth $7.90 $7.90 each - 1 + remove - 1" at bounding box center [788, 360] width 279 height 594
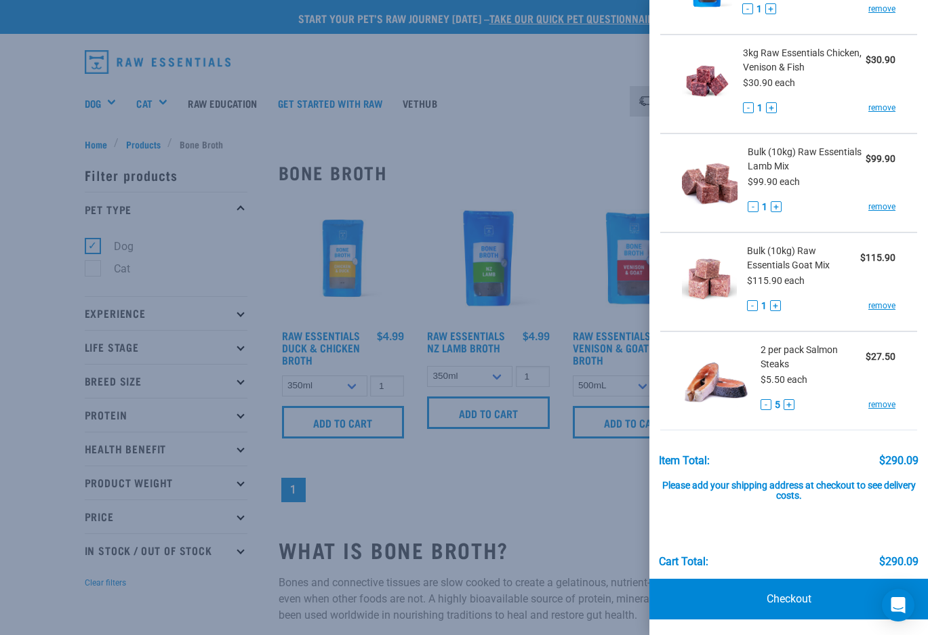
scroll to position [0, 0]
click at [559, 85] on div at bounding box center [464, 317] width 928 height 635
